Goal: Communication & Community: Participate in discussion

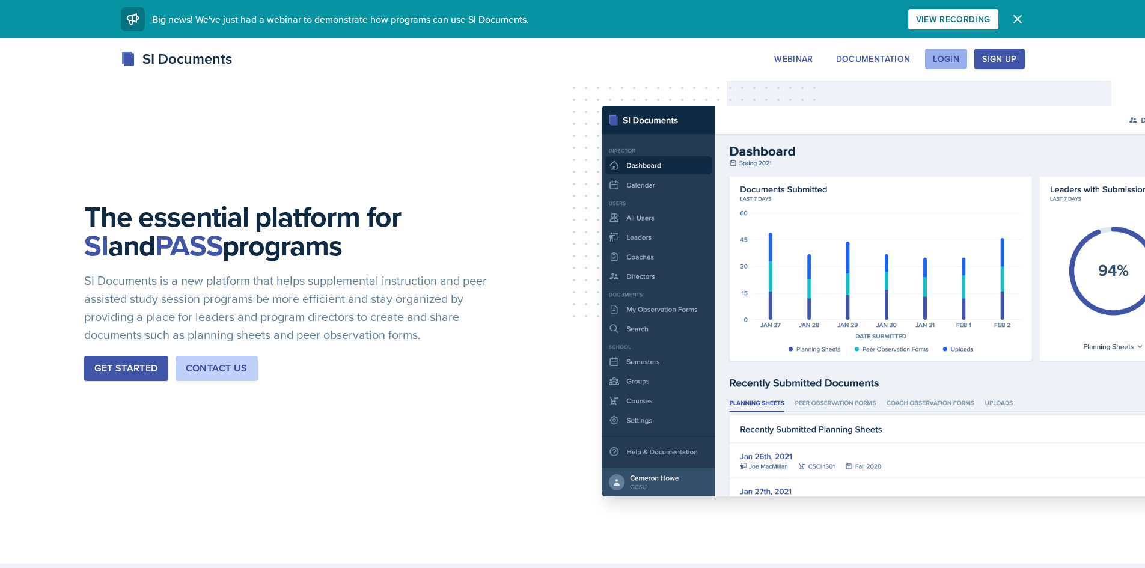
click at [959, 63] on div "Login" at bounding box center [946, 59] width 26 height 10
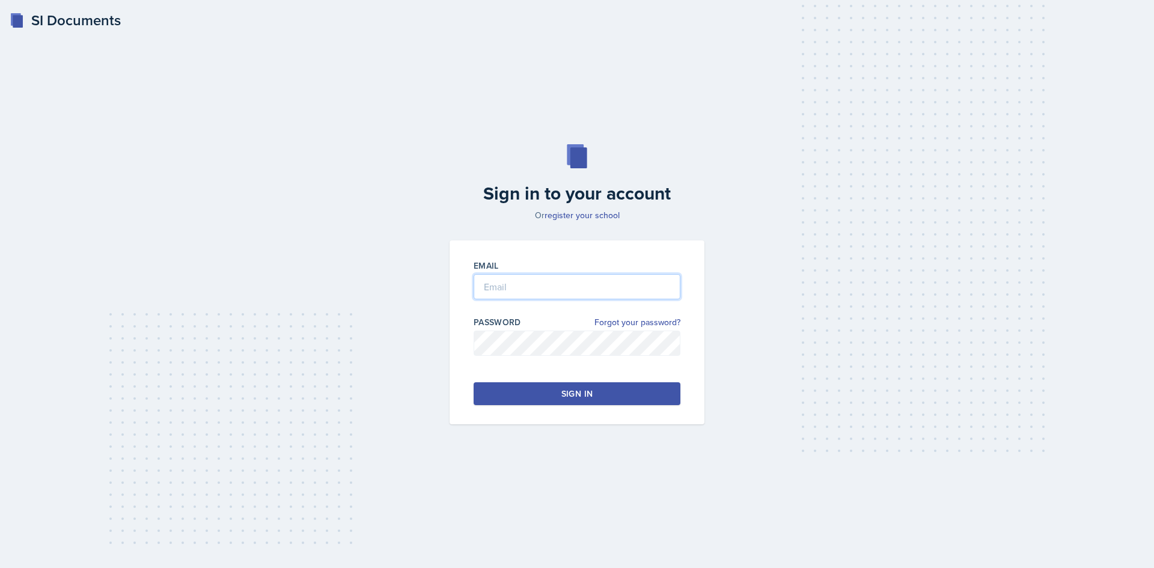
click at [579, 285] on input "email" at bounding box center [577, 286] width 207 height 25
type input "[EMAIL_ADDRESS][DOMAIN_NAME]"
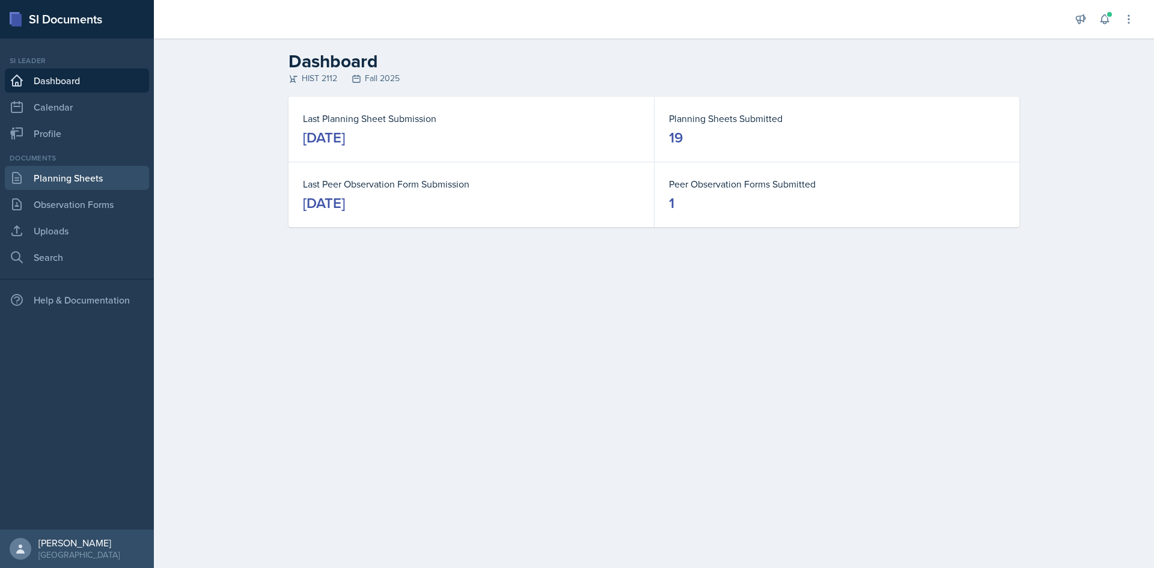
click at [96, 173] on link "Planning Sheets" at bounding box center [77, 178] width 144 height 24
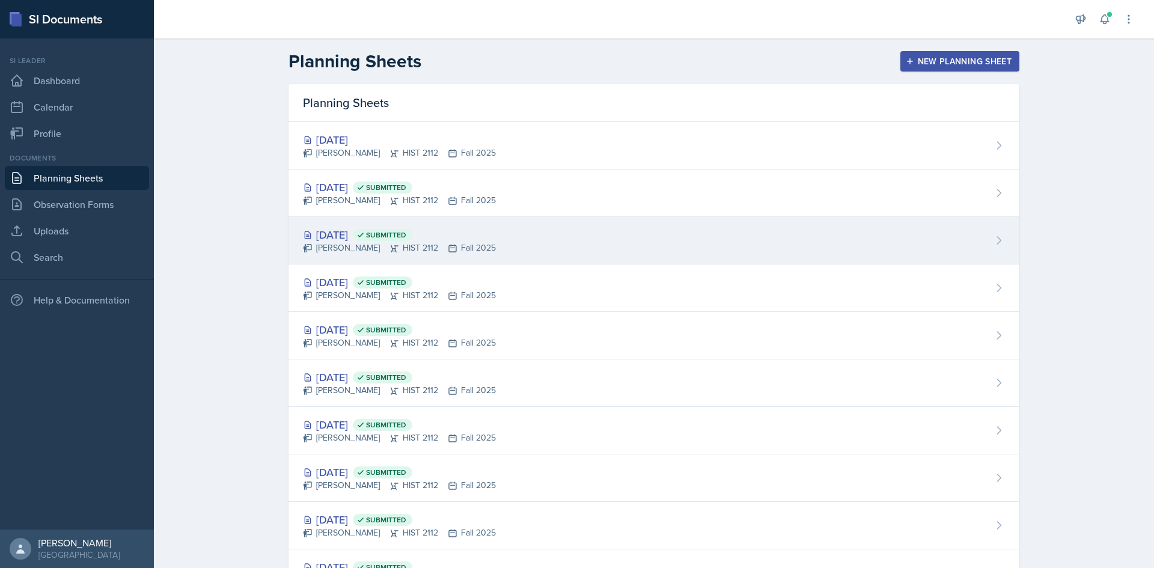
click at [361, 229] on div "[DATE] Submitted" at bounding box center [399, 235] width 193 height 16
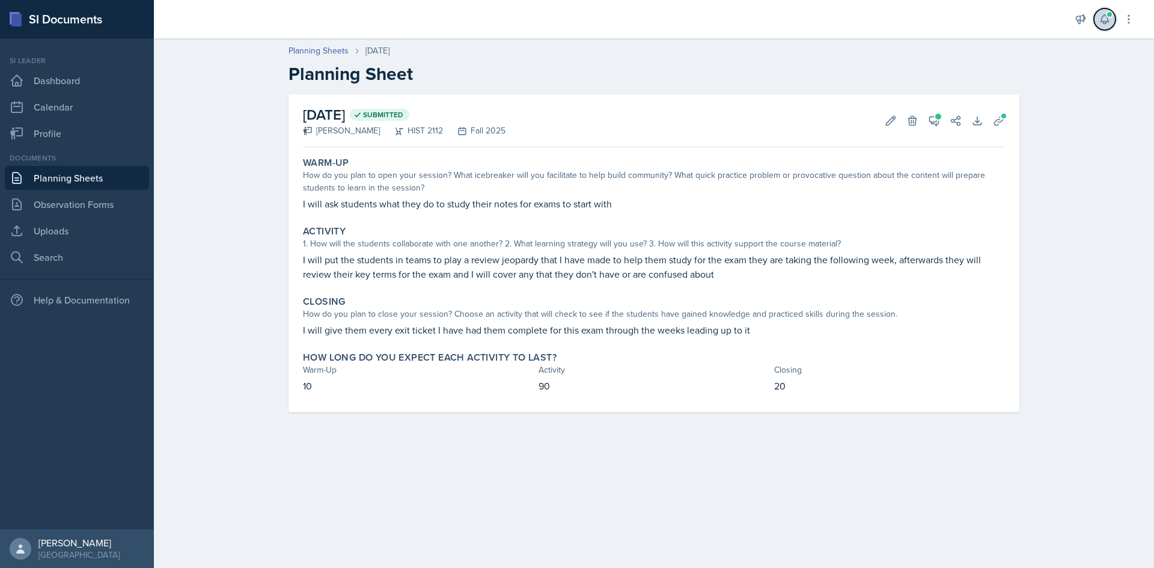
click at [1110, 21] on icon at bounding box center [1105, 19] width 12 height 12
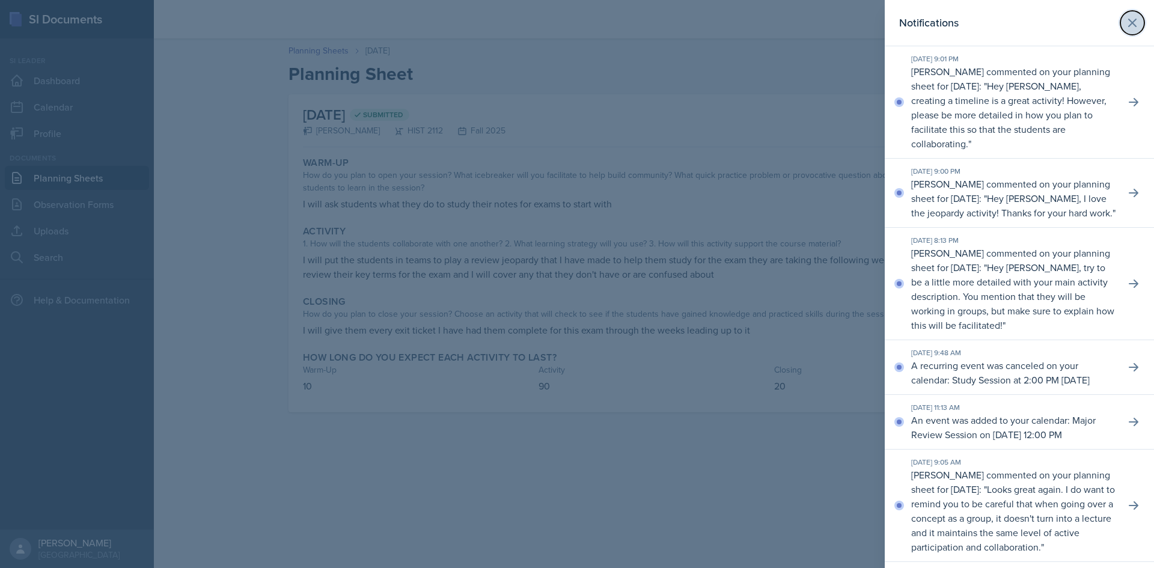
click at [1121, 14] on button at bounding box center [1133, 23] width 24 height 24
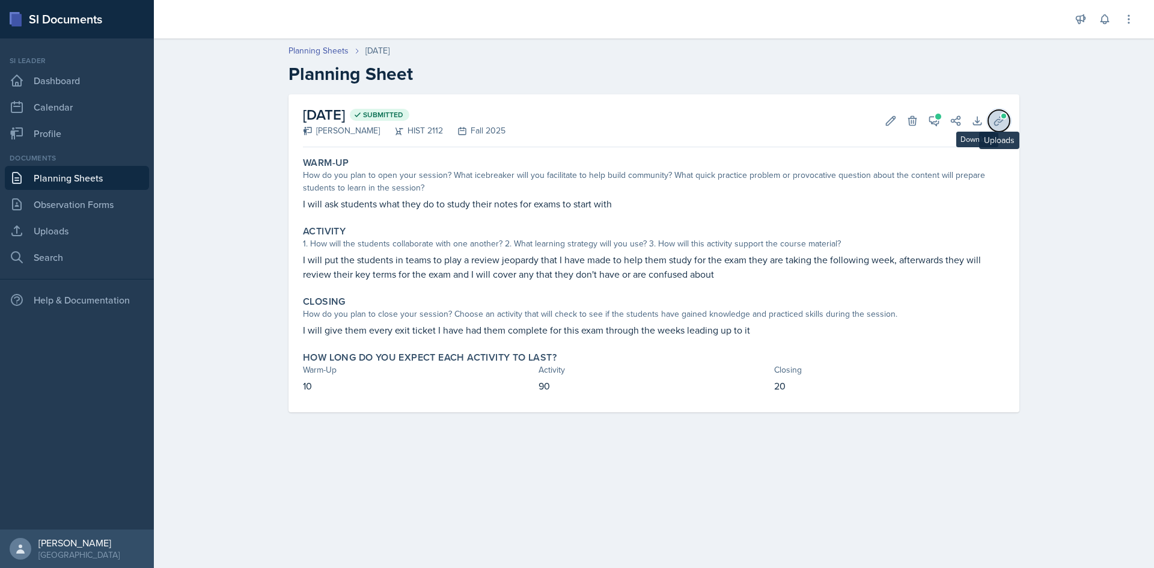
click at [996, 121] on icon at bounding box center [998, 120] width 9 height 9
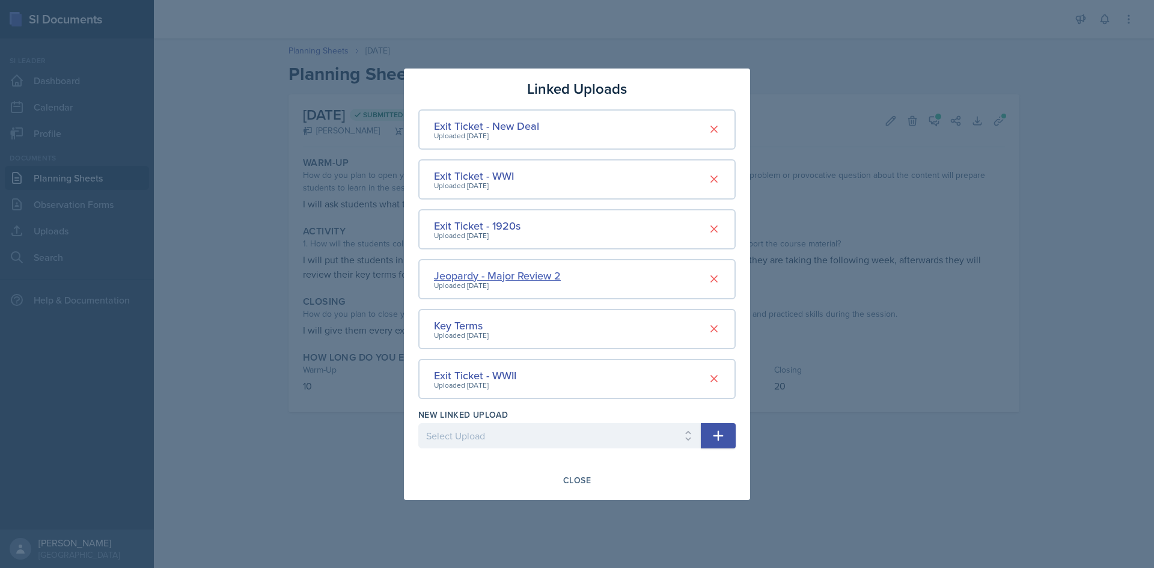
click at [495, 274] on div "Jeopardy - Major Review 2" at bounding box center [497, 276] width 127 height 16
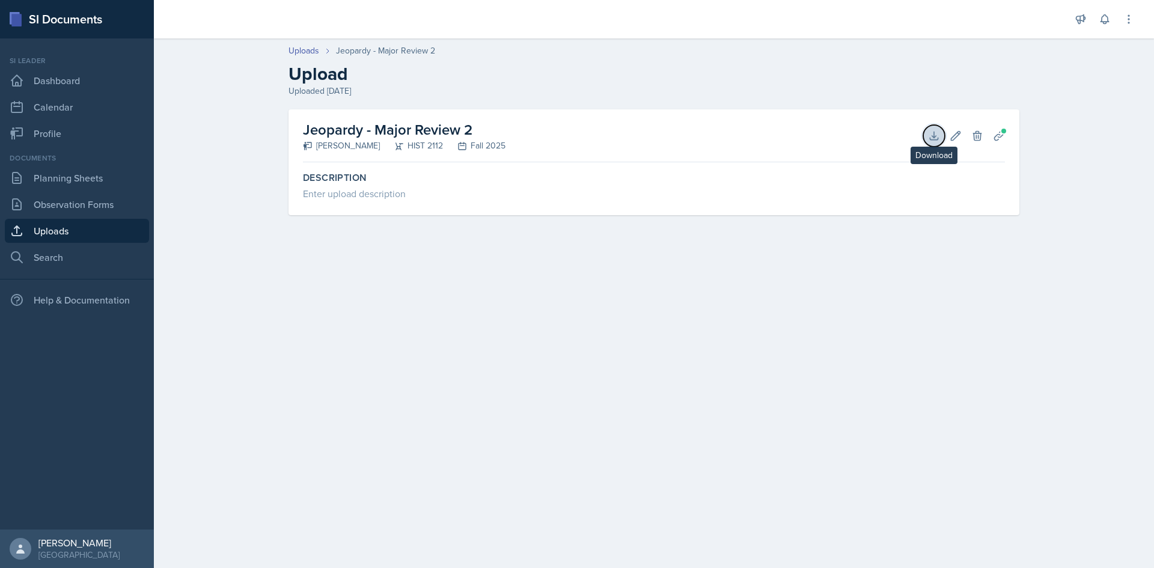
click at [943, 141] on button "Download" at bounding box center [934, 136] width 22 height 22
click at [104, 182] on link "Planning Sheets" at bounding box center [77, 178] width 144 height 24
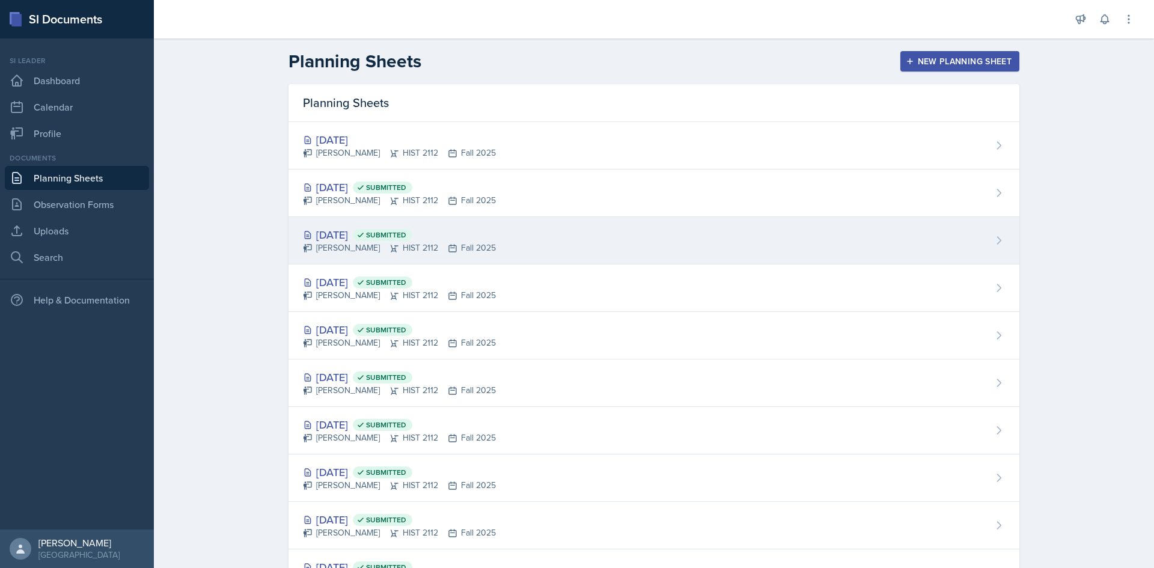
click at [357, 228] on div "[DATE] Submitted" at bounding box center [399, 235] width 193 height 16
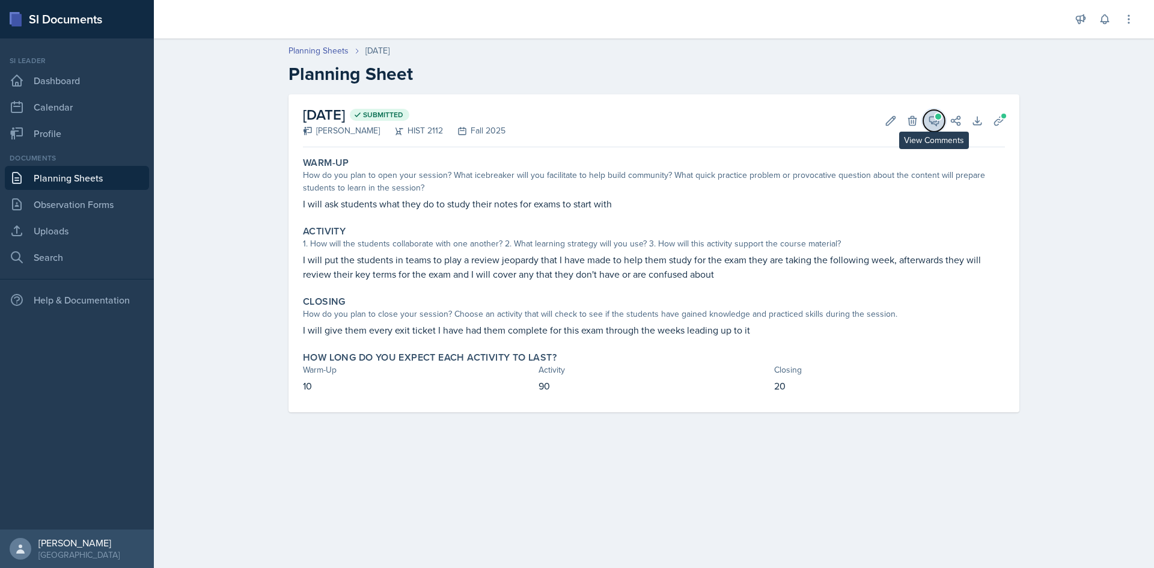
click at [938, 120] on icon at bounding box center [934, 121] width 12 height 12
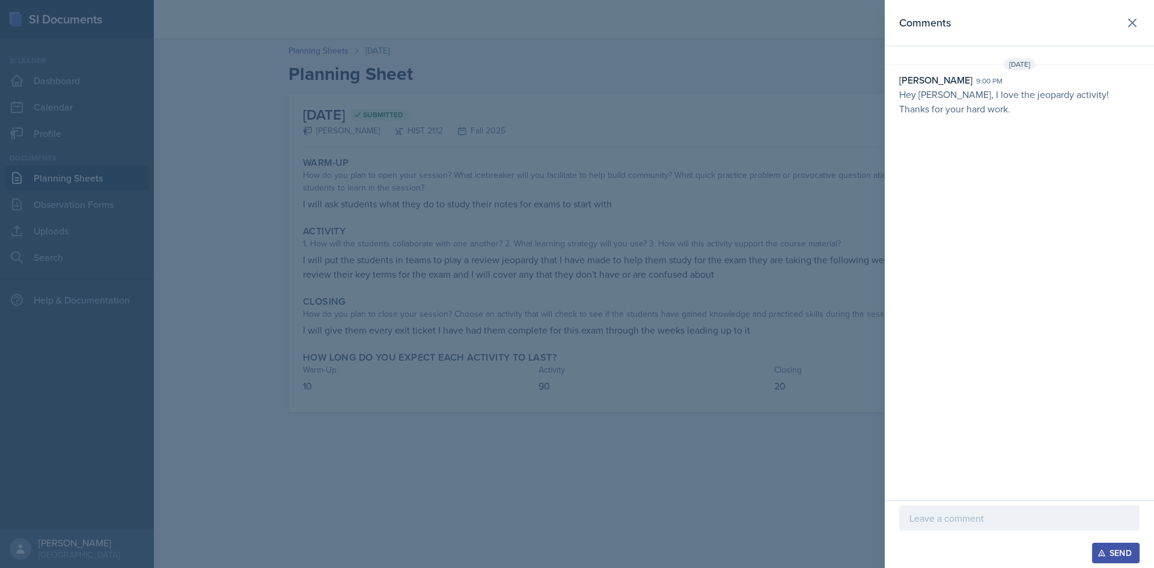
click at [1020, 522] on p at bounding box center [1020, 518] width 220 height 14
click at [1102, 552] on icon "button" at bounding box center [1102, 553] width 8 height 8
click at [684, 397] on div at bounding box center [577, 284] width 1154 height 568
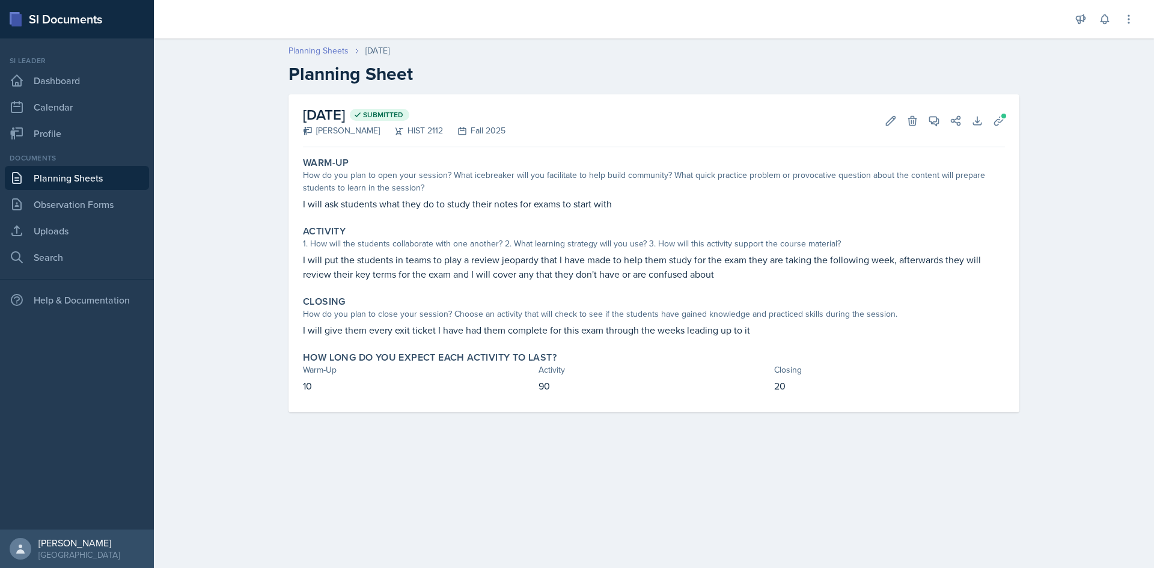
click at [340, 52] on link "Planning Sheets" at bounding box center [319, 50] width 60 height 13
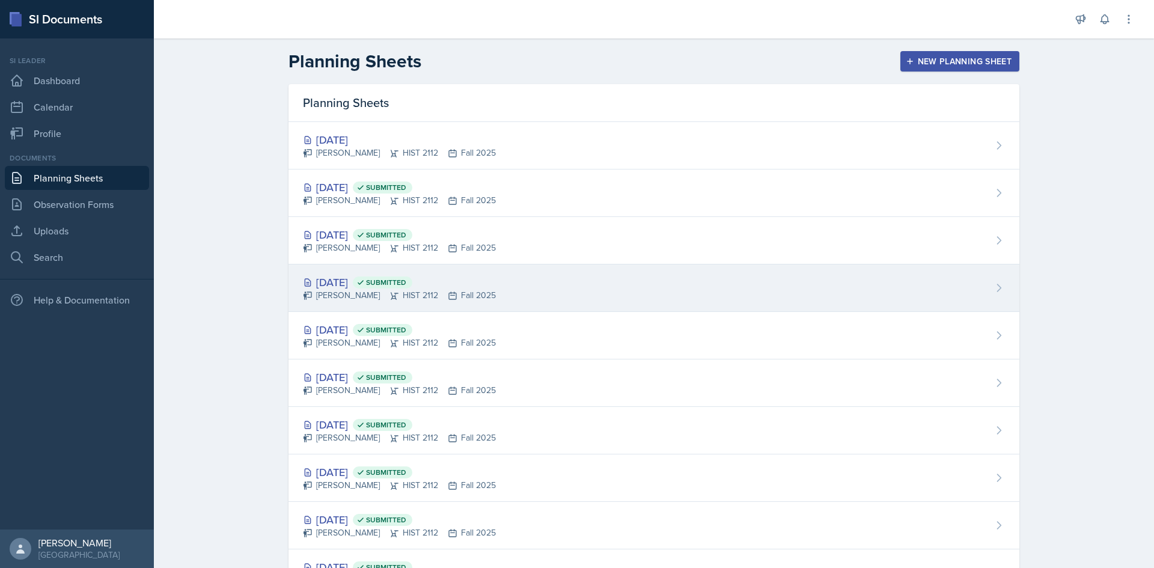
click at [340, 277] on div "[DATE] Submitted" at bounding box center [399, 282] width 193 height 16
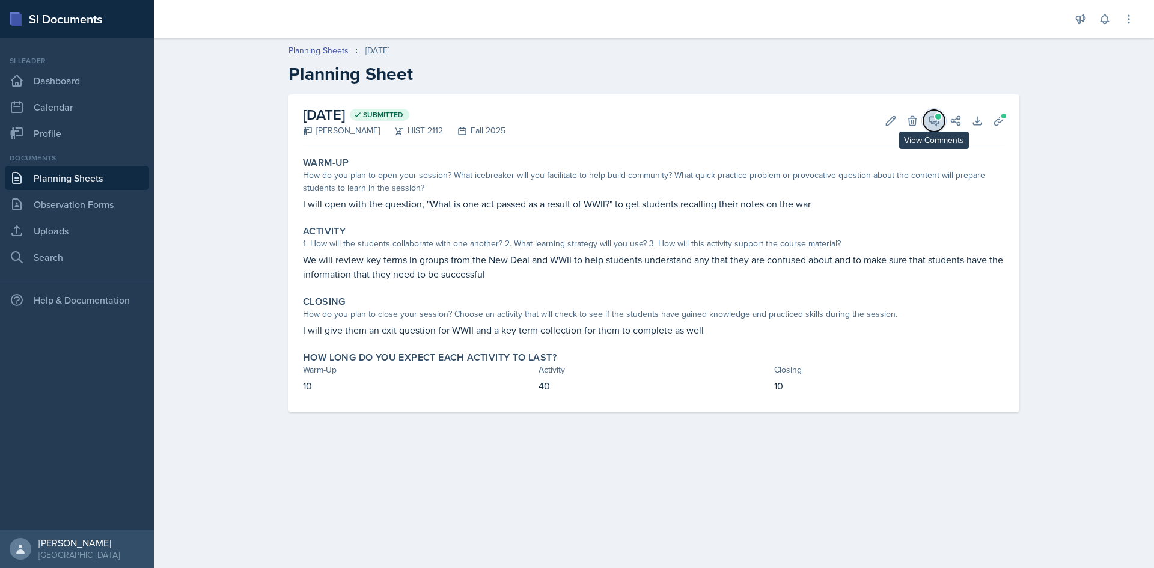
click at [939, 117] on span at bounding box center [938, 117] width 6 height 6
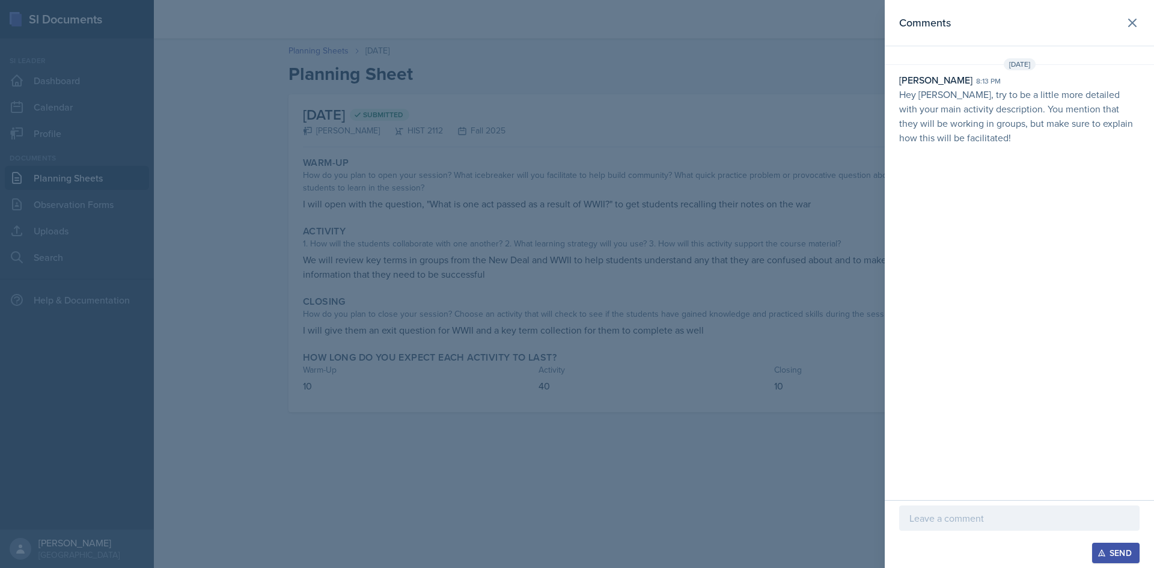
click at [994, 516] on p at bounding box center [1020, 518] width 220 height 14
click at [1098, 550] on icon "button" at bounding box center [1102, 553] width 8 height 8
click at [662, 229] on div at bounding box center [577, 284] width 1154 height 568
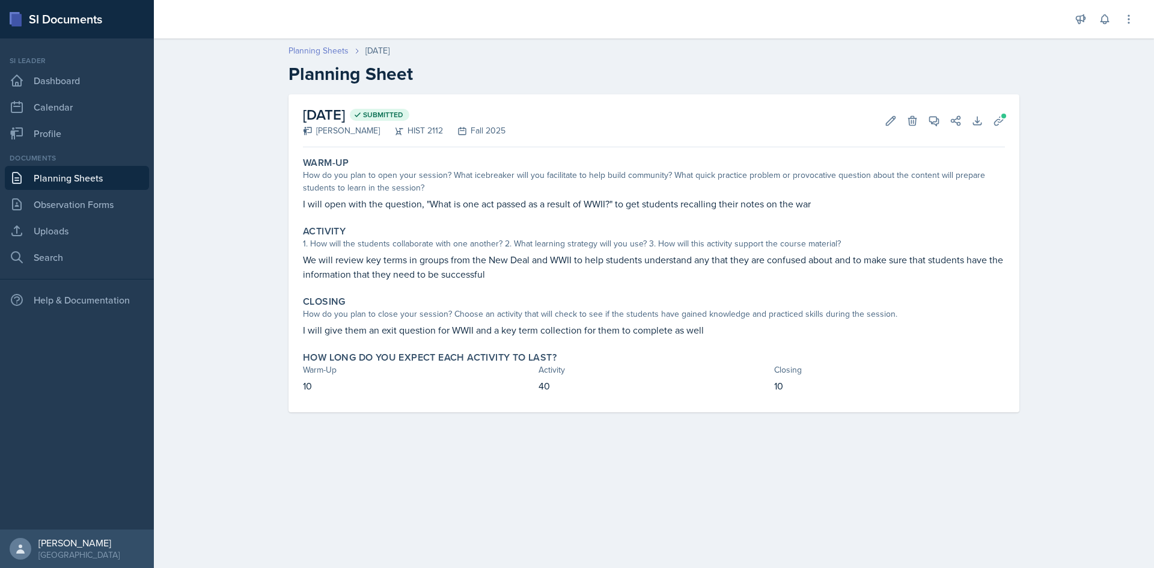
click at [336, 54] on link "Planning Sheets" at bounding box center [319, 50] width 60 height 13
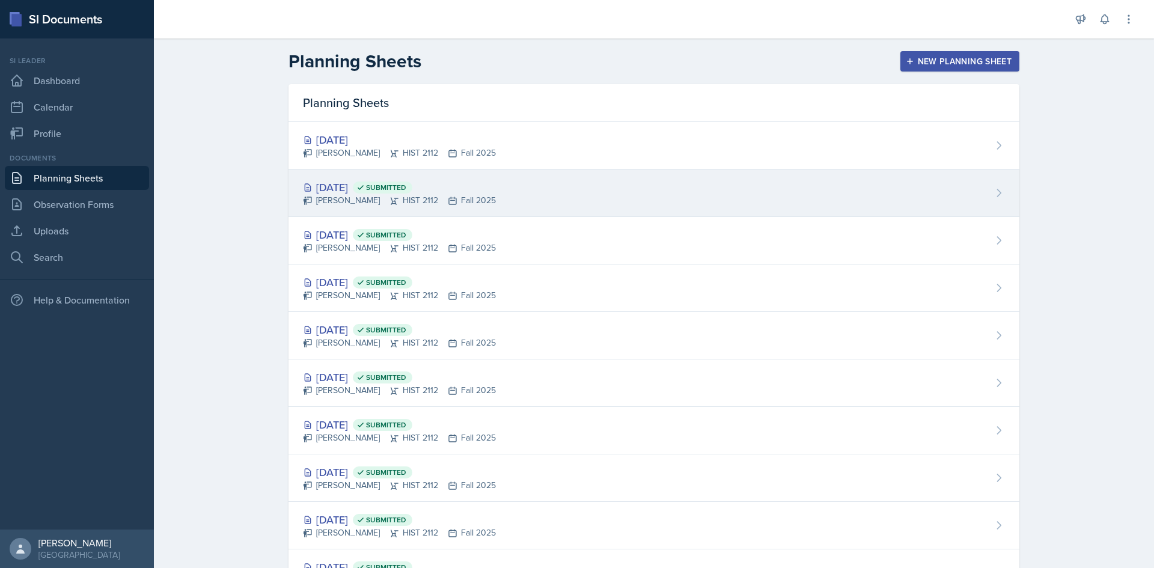
click at [347, 185] on div "[DATE] Submitted" at bounding box center [399, 187] width 193 height 16
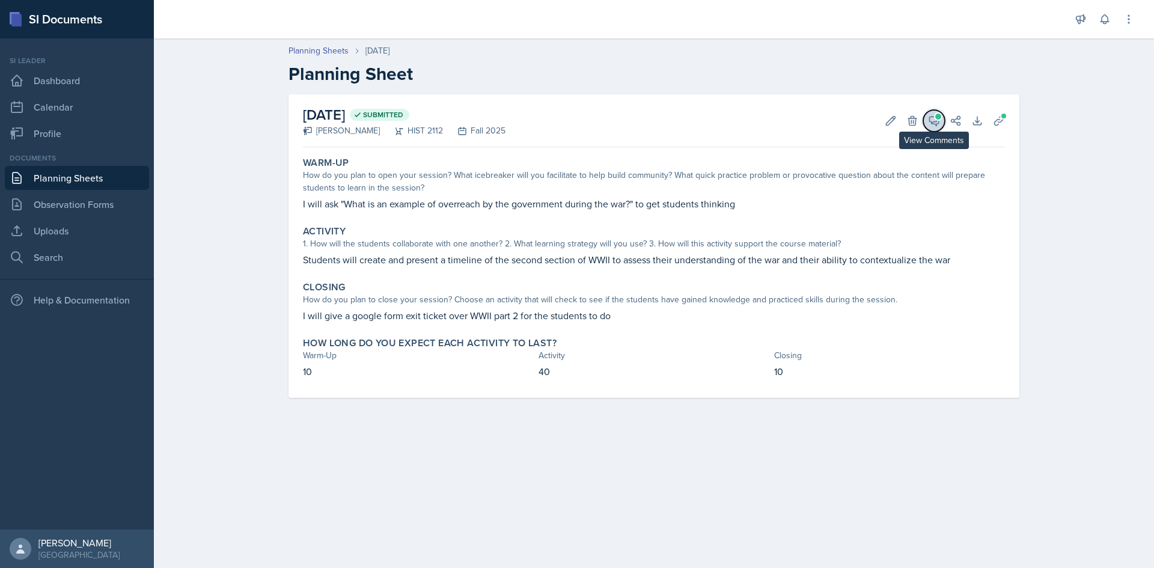
click at [925, 120] on button "View Comments" at bounding box center [934, 121] width 22 height 22
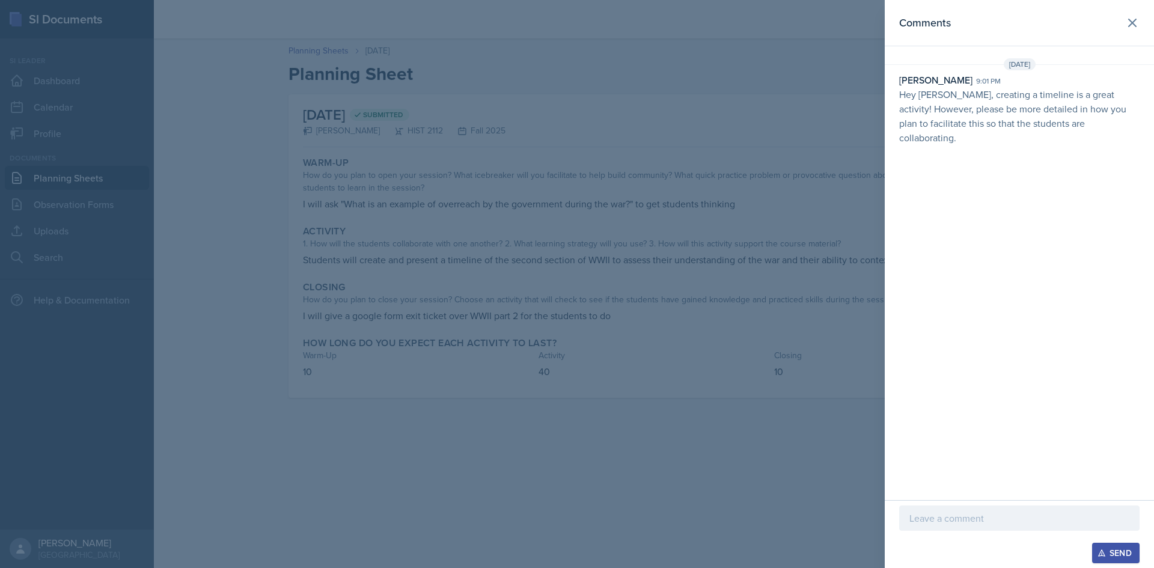
click at [952, 519] on p at bounding box center [1020, 518] width 220 height 14
click at [1122, 548] on div "Send" at bounding box center [1116, 553] width 32 height 10
click at [826, 386] on div at bounding box center [577, 284] width 1154 height 568
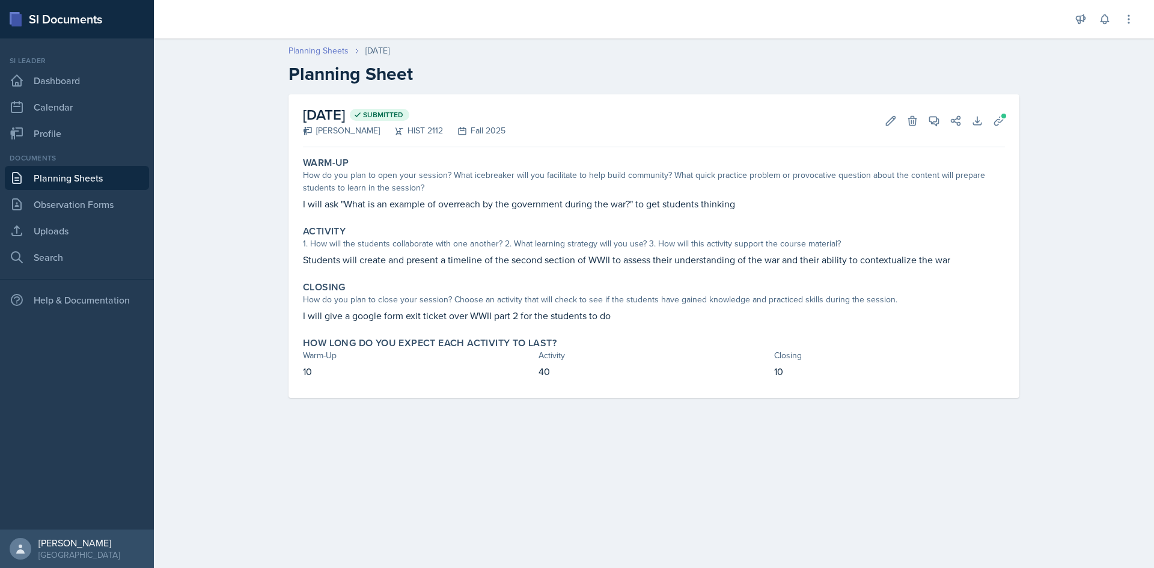
click at [301, 47] on link "Planning Sheets" at bounding box center [319, 50] width 60 height 13
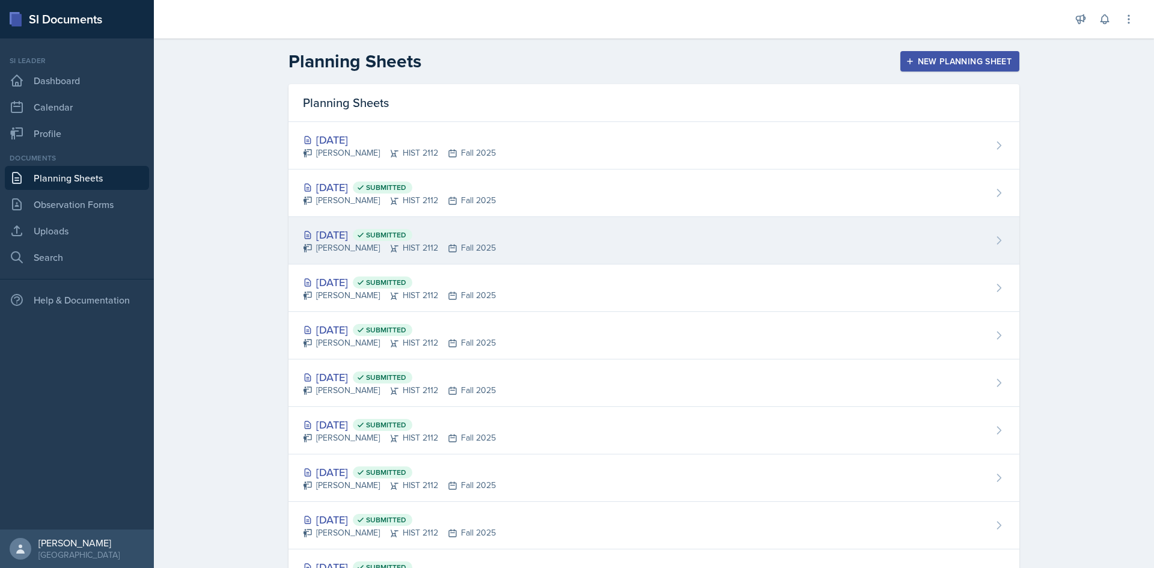
click at [322, 233] on div "[DATE] Submitted" at bounding box center [399, 235] width 193 height 16
